Goal: Task Accomplishment & Management: Use online tool/utility

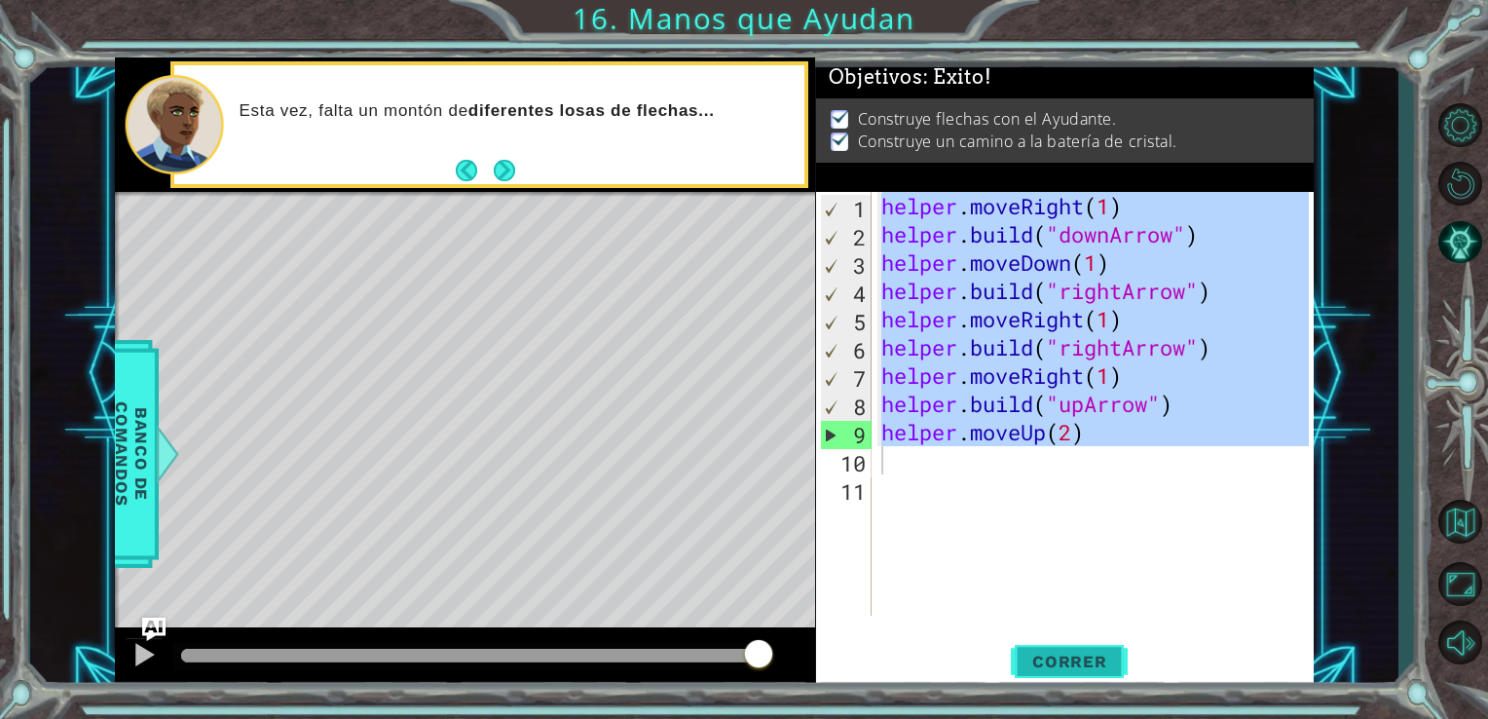
click at [1079, 656] on span "Correr" at bounding box center [1070, 661] width 114 height 19
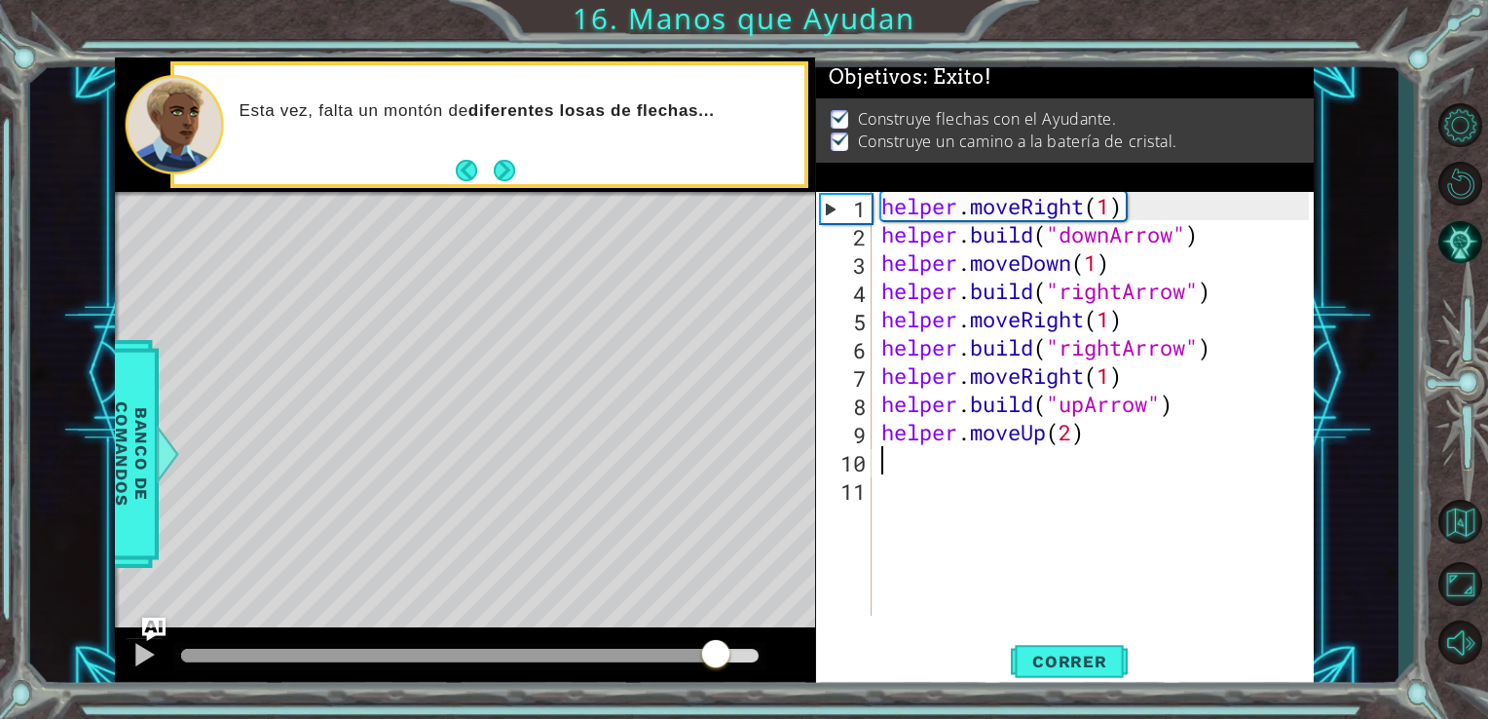
click at [717, 656] on div at bounding box center [470, 656] width 579 height 14
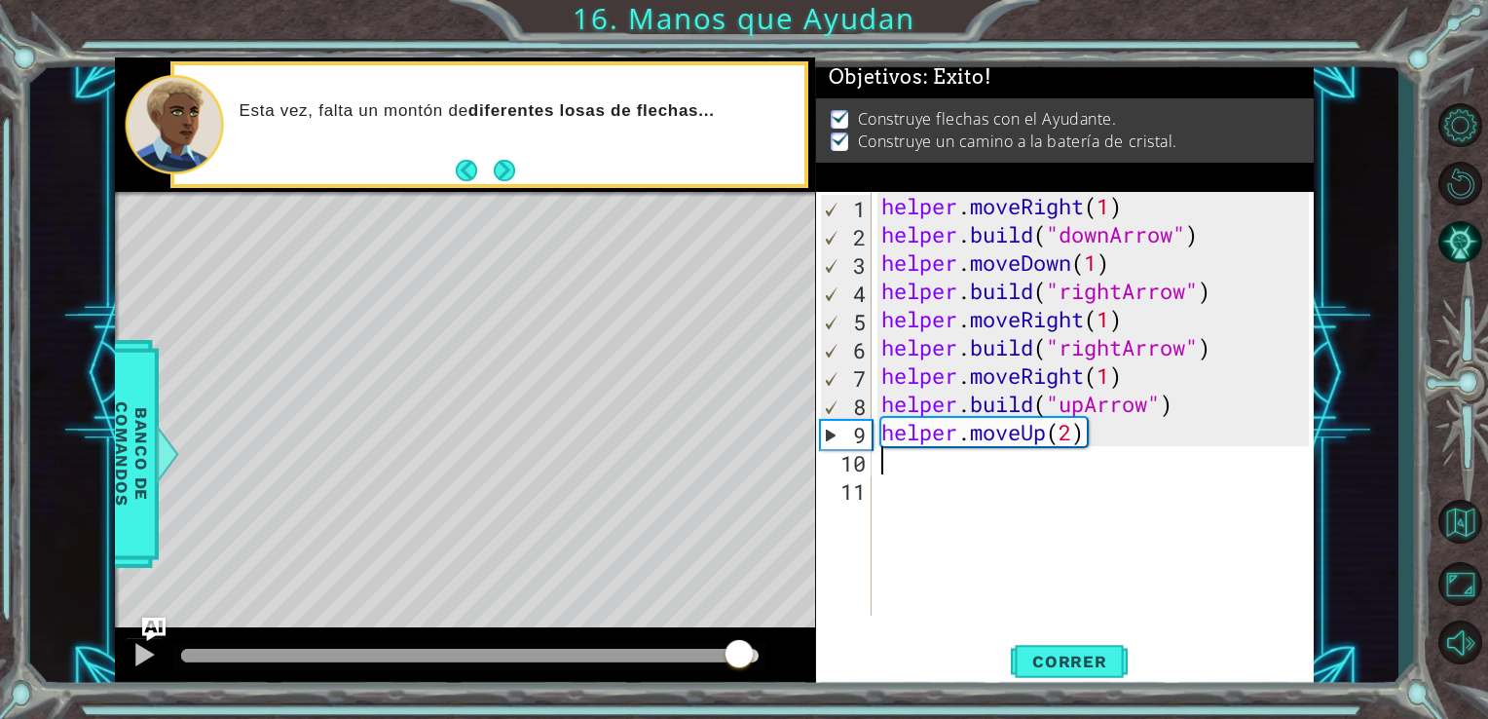
click at [738, 656] on div at bounding box center [470, 656] width 579 height 14
click at [142, 646] on div at bounding box center [143, 654] width 25 height 25
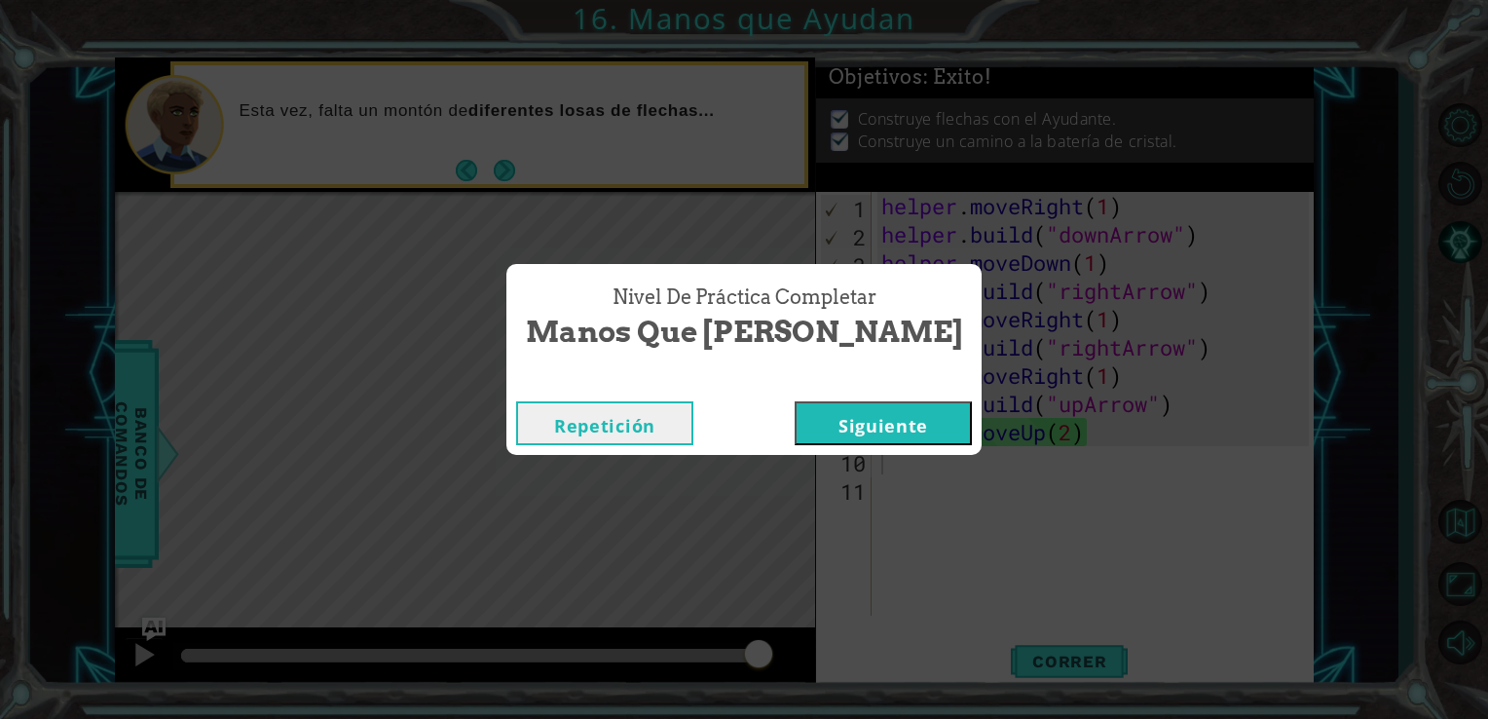
click at [795, 426] on button "Siguiente" at bounding box center [883, 423] width 177 height 44
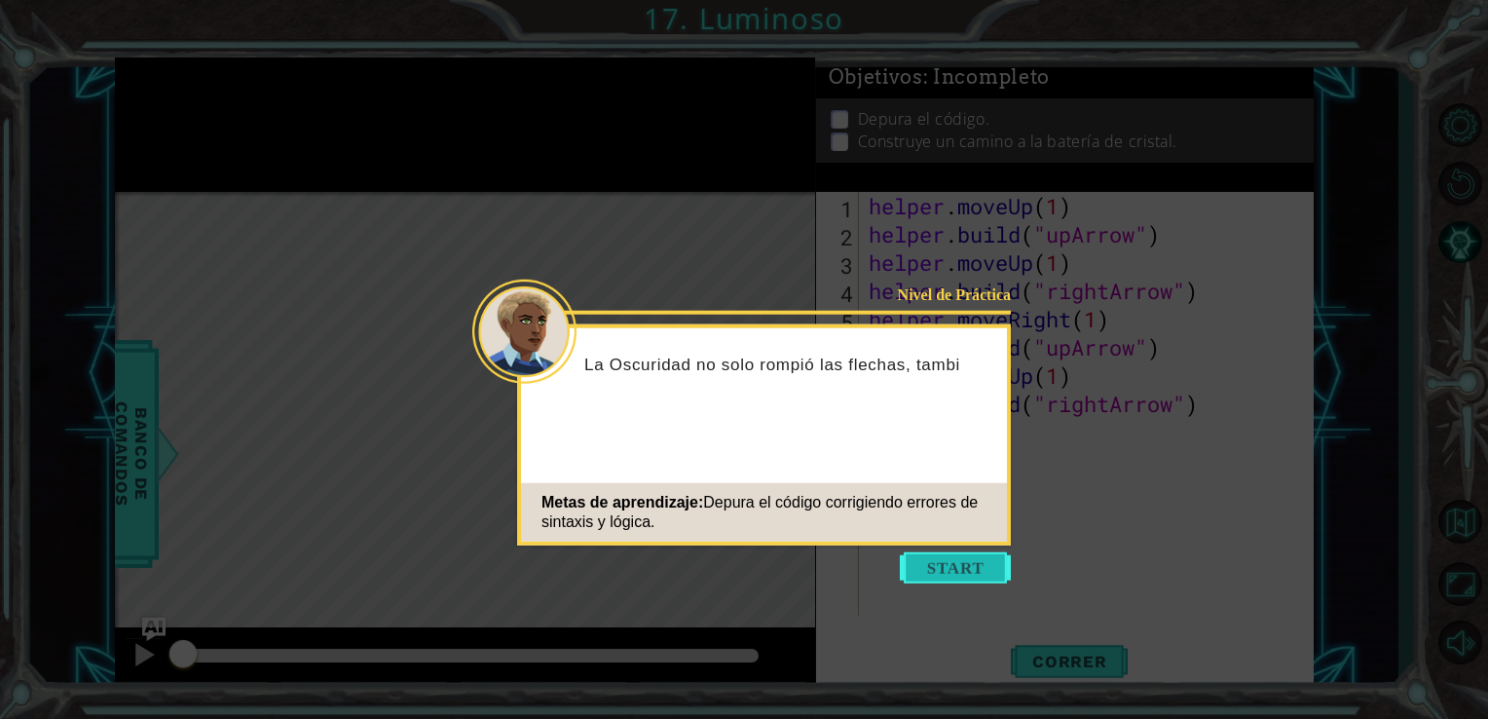
click at [954, 579] on button "Start" at bounding box center [955, 567] width 111 height 31
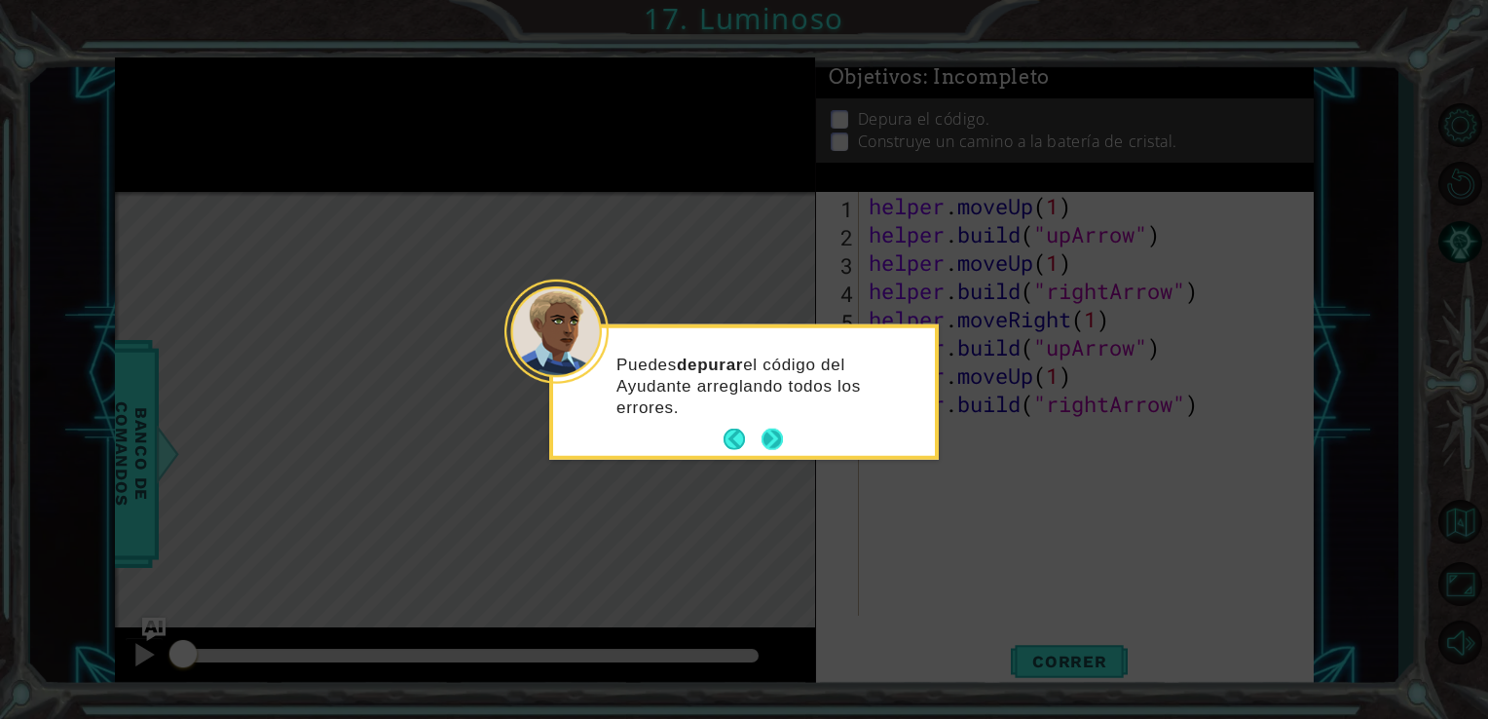
click at [774, 436] on button "Next" at bounding box center [773, 440] width 22 height 22
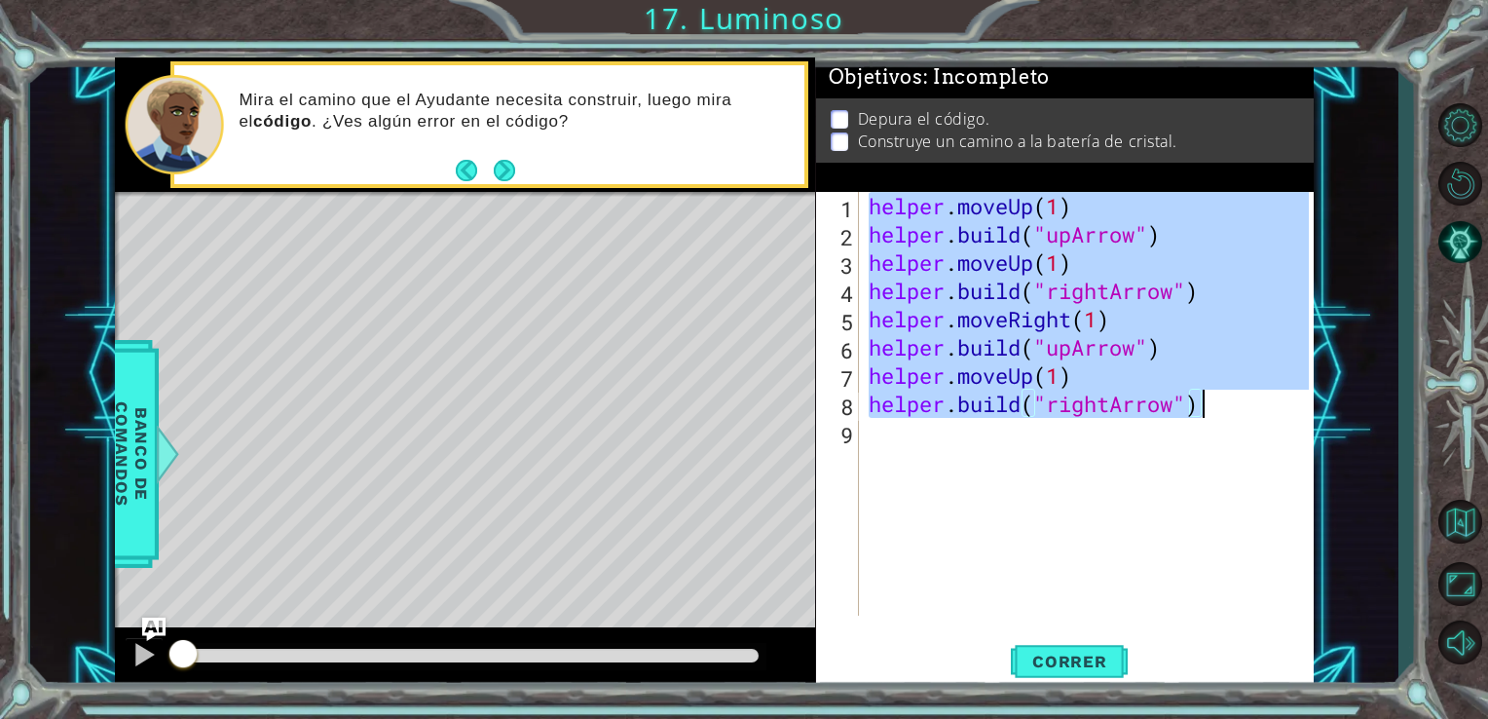
drag, startPoint x: 869, startPoint y: 198, endPoint x: 1239, endPoint y: 413, distance: 428.1
click at [1239, 413] on div "helper . moveUp ( 1 ) helper . build ( "upArrow" ) helper . moveUp ( 1 ) helper…" at bounding box center [1092, 432] width 455 height 480
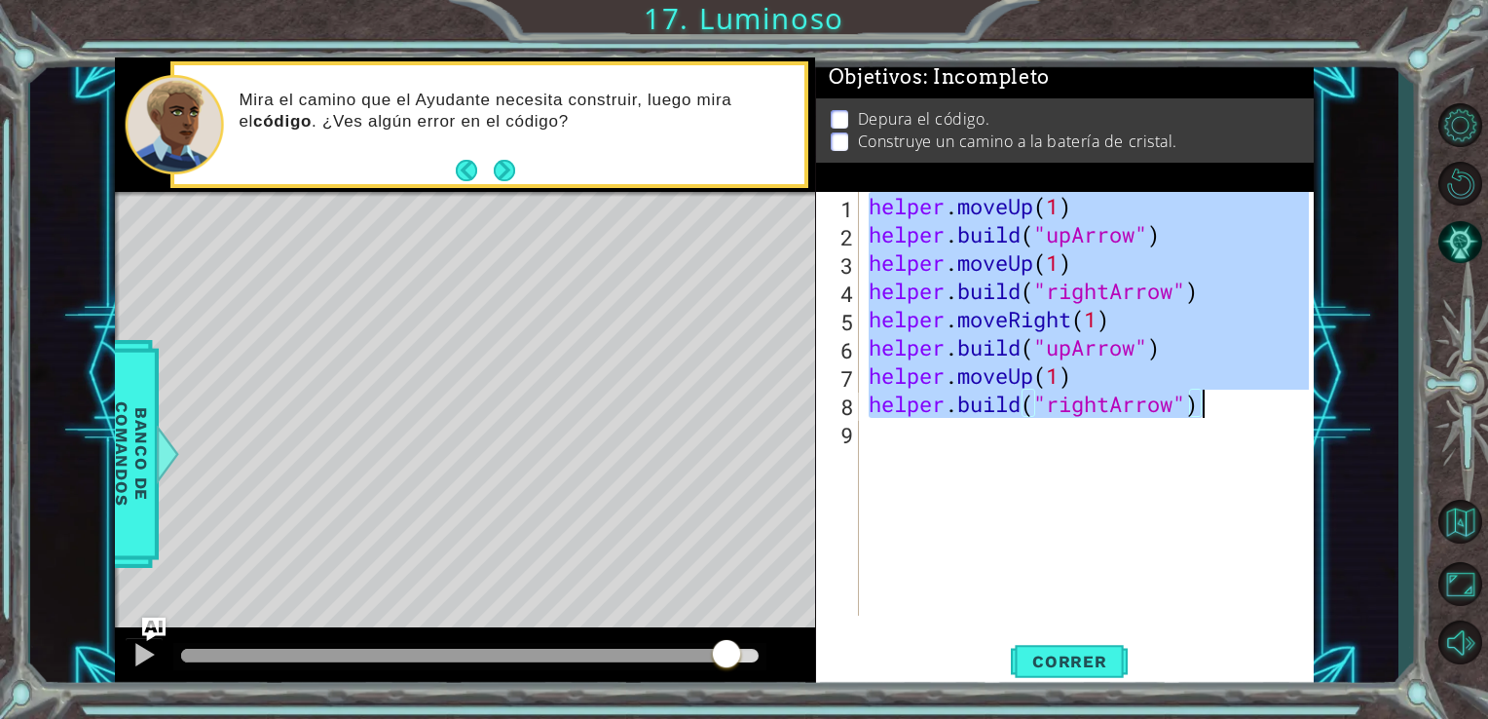
click at [727, 653] on div at bounding box center [470, 656] width 579 height 14
click at [136, 660] on div at bounding box center [143, 654] width 25 height 25
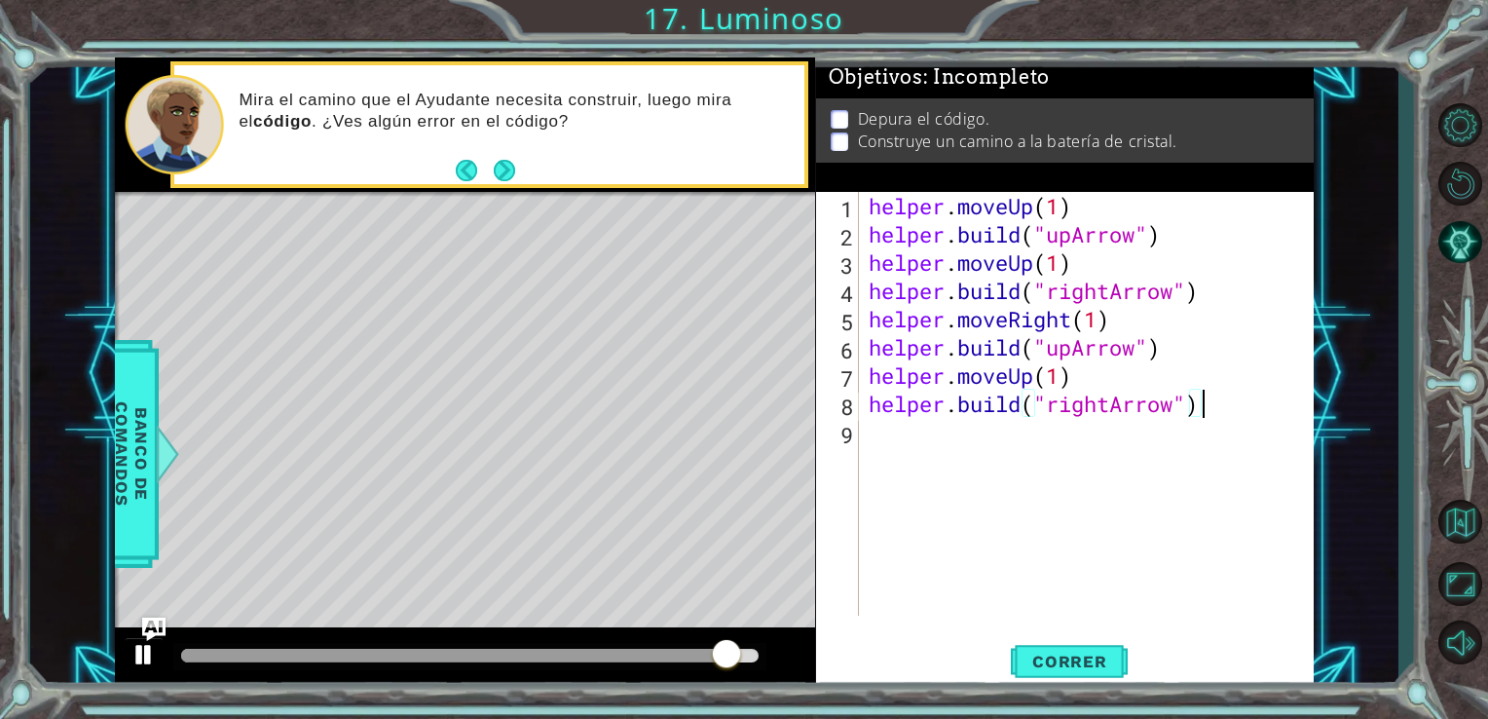
type textarea "[DOMAIN_NAME]("rightArrow")"
click at [1027, 646] on button "Correr" at bounding box center [1069, 661] width 117 height 50
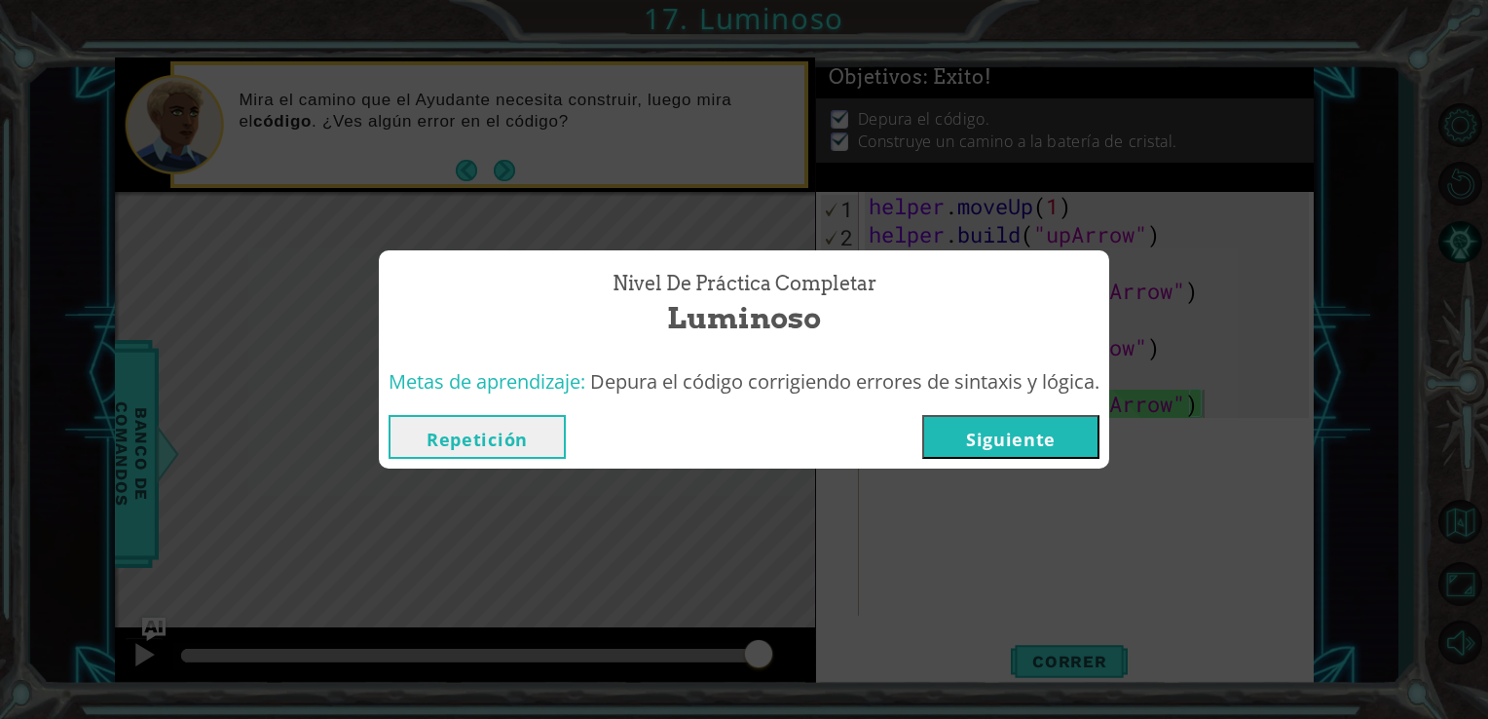
click at [1032, 448] on button "Siguiente" at bounding box center [1010, 437] width 177 height 44
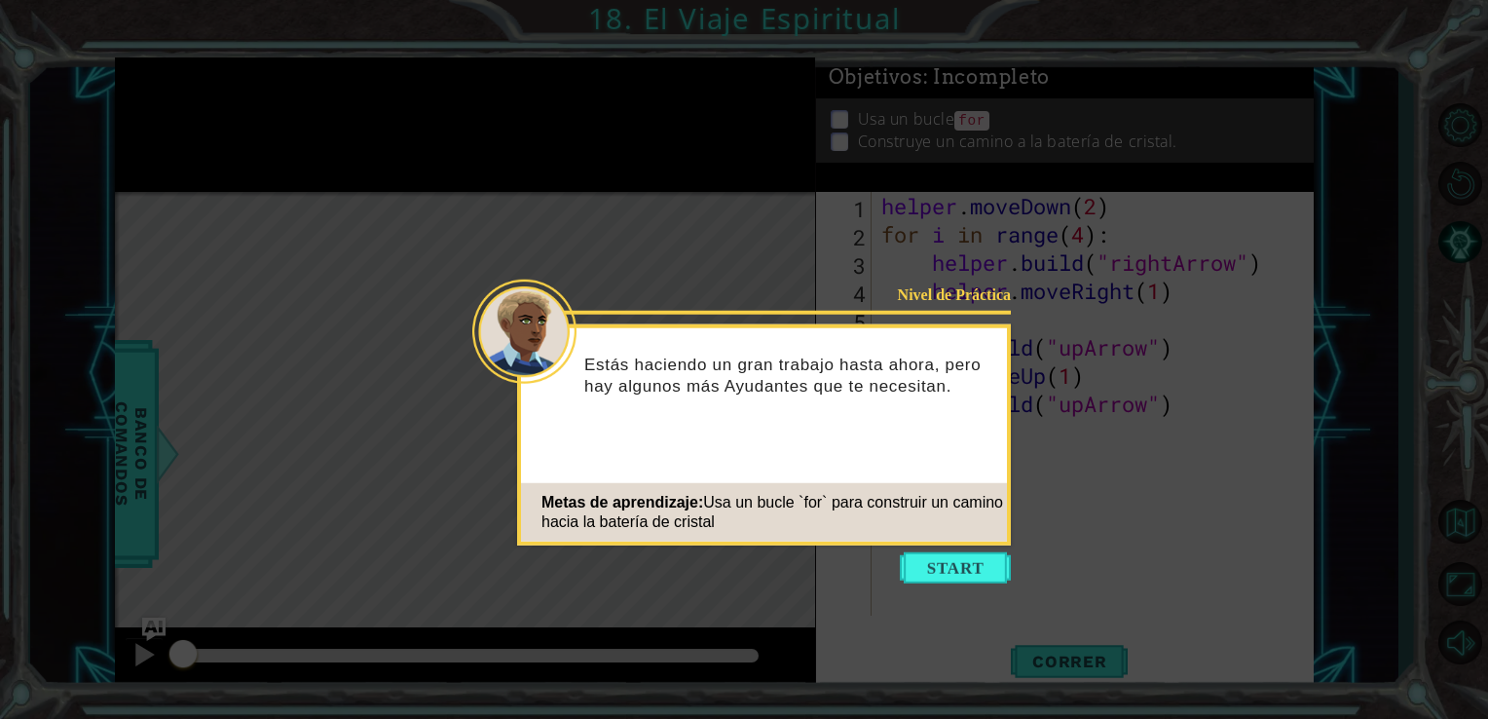
drag, startPoint x: 963, startPoint y: 567, endPoint x: 924, endPoint y: 586, distance: 43.6
click at [924, 586] on icon at bounding box center [744, 359] width 1488 height 719
click at [928, 558] on button "Start" at bounding box center [955, 567] width 111 height 31
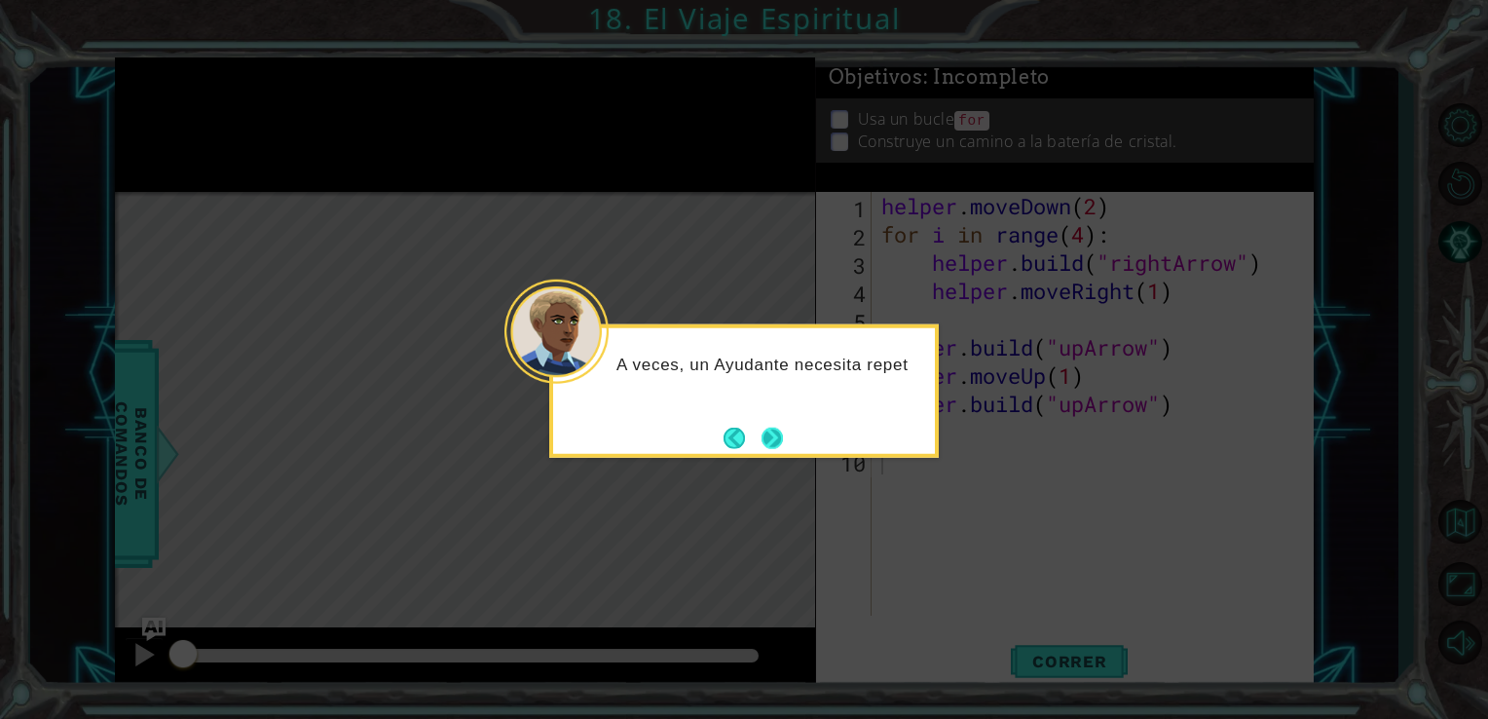
click at [775, 427] on button "Next" at bounding box center [772, 437] width 21 height 21
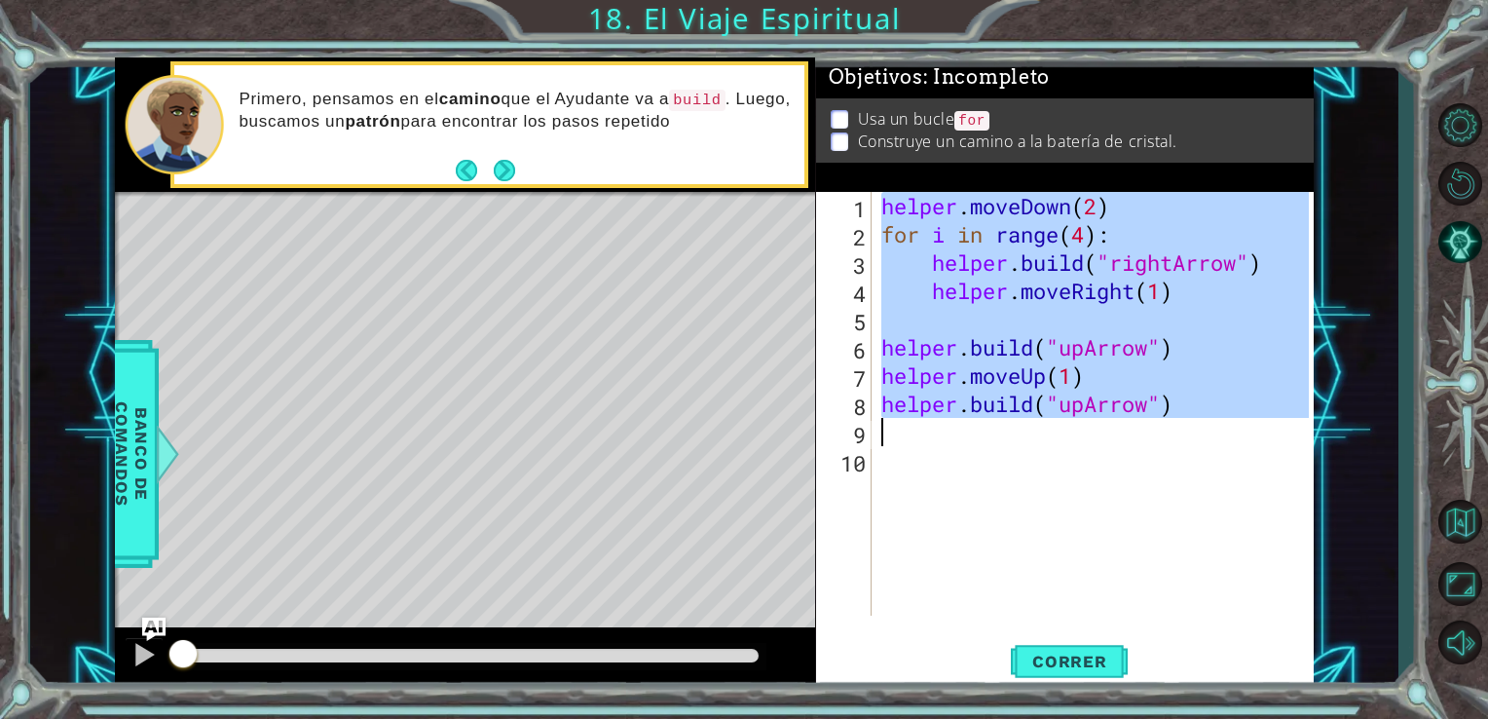
drag, startPoint x: 877, startPoint y: 195, endPoint x: 1178, endPoint y: 438, distance: 387.9
click at [1178, 438] on div "helper . moveDown ( 2 ) for i in range ( 4 ) : helper . build ( "rightArrow" ) …" at bounding box center [1094, 404] width 432 height 424
type textarea "[DOMAIN_NAME]("upArrow")"
